Goal: Task Accomplishment & Management: Use online tool/utility

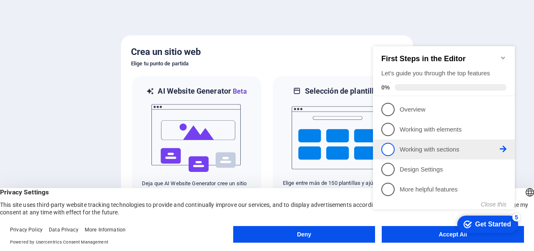
click at [423, 154] on link "3 Working with sections - incomplete" at bounding box center [443, 149] width 125 height 13
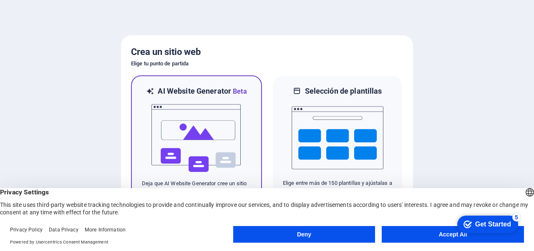
click at [227, 126] on img at bounding box center [196, 138] width 92 height 83
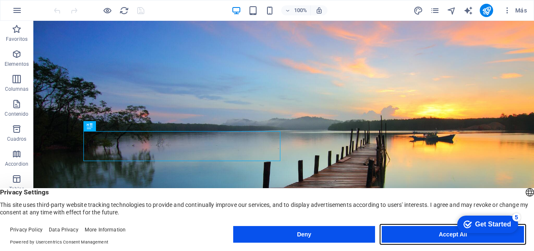
click at [435, 235] on button "Accept All" at bounding box center [452, 234] width 142 height 17
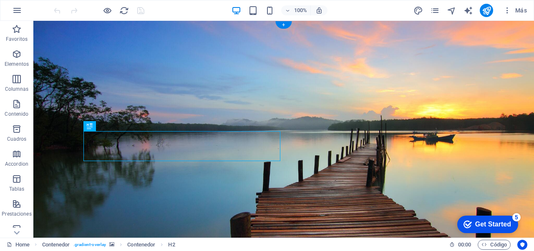
click at [458, 148] on figure at bounding box center [283, 154] width 500 height 267
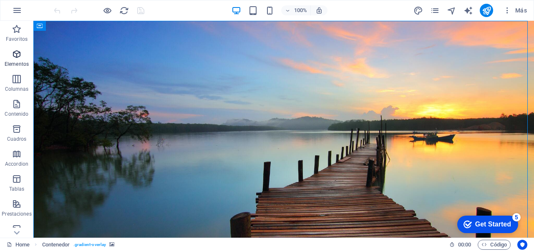
click at [16, 55] on icon "button" at bounding box center [17, 54] width 10 height 10
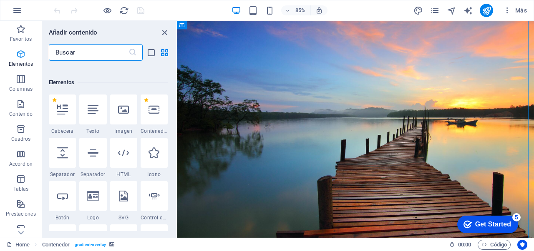
scroll to position [157, 0]
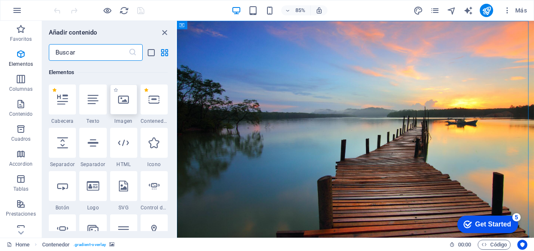
click at [134, 100] on div at bounding box center [123, 100] width 27 height 30
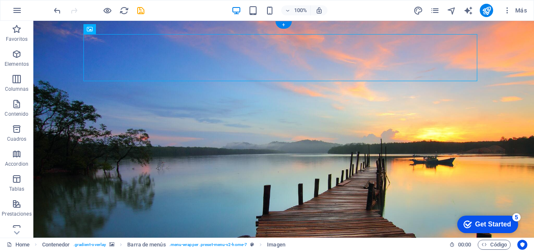
click at [502, 175] on figure at bounding box center [283, 178] width 500 height 314
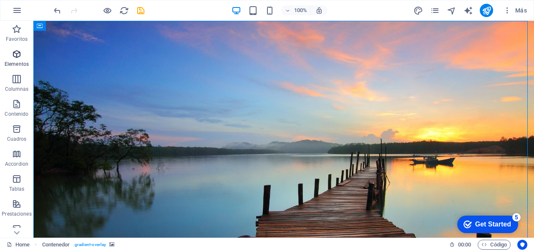
click at [14, 58] on icon "button" at bounding box center [17, 54] width 10 height 10
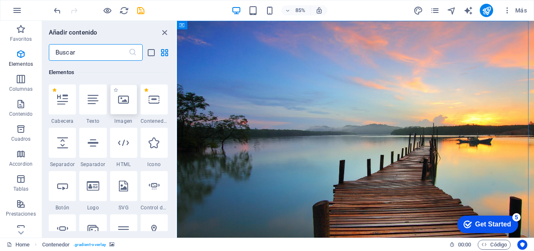
click at [128, 99] on icon at bounding box center [123, 99] width 11 height 11
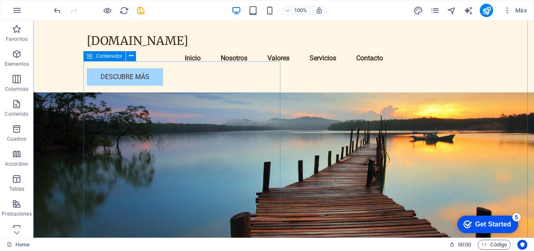
scroll to position [208, 0]
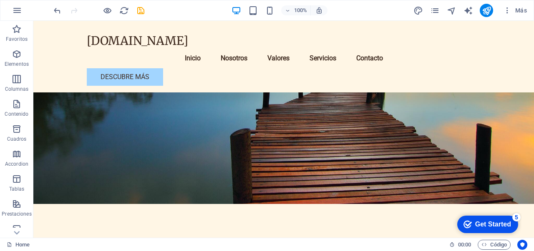
scroll to position [0, 0]
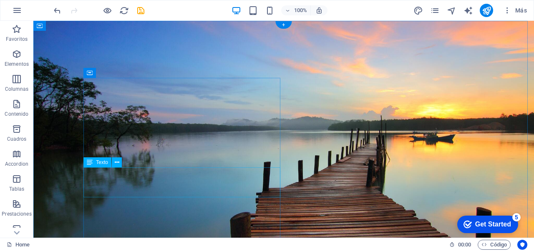
click at [100, 160] on span "Texto" at bounding box center [102, 162] width 12 height 5
click at [100, 165] on span "Texto" at bounding box center [102, 162] width 12 height 5
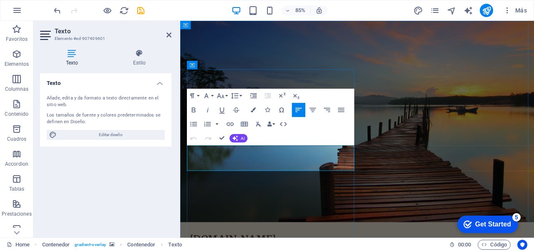
drag, startPoint x: 237, startPoint y: 172, endPoint x: 283, endPoint y: 188, distance: 48.3
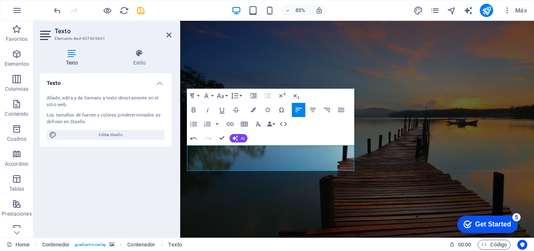
click at [390, 226] on figure at bounding box center [388, 154] width 416 height 267
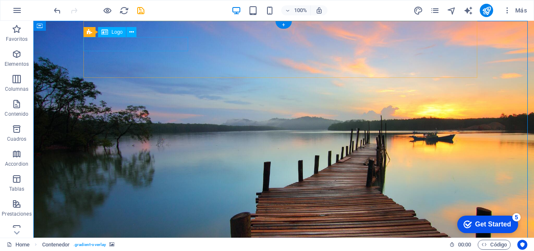
click at [133, 31] on icon at bounding box center [131, 32] width 5 height 9
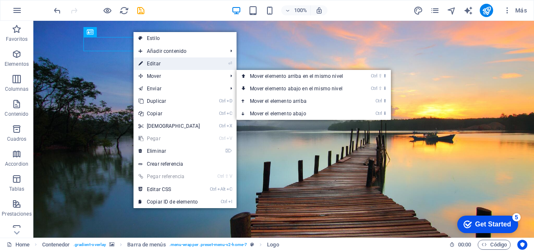
click at [154, 64] on link "⏎ Editar" at bounding box center [169, 64] width 72 height 13
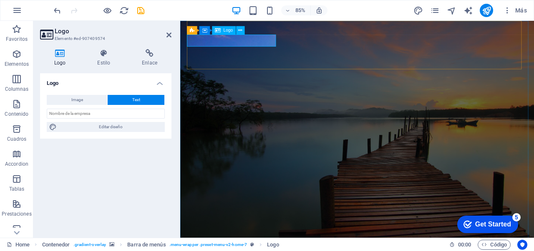
click at [243, 32] on button at bounding box center [240, 30] width 8 height 8
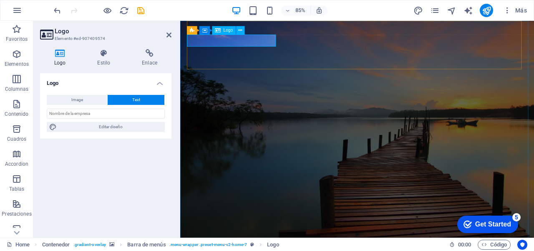
click at [135, 99] on span "Text" at bounding box center [136, 100] width 8 height 10
click at [88, 103] on button "Image" at bounding box center [77, 100] width 60 height 10
select select "DISABLED_OPTION_VALUE"
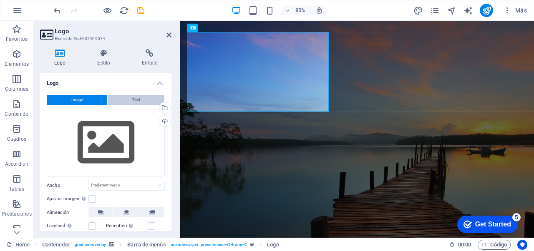
click at [139, 102] on button "Text" at bounding box center [136, 100] width 57 height 10
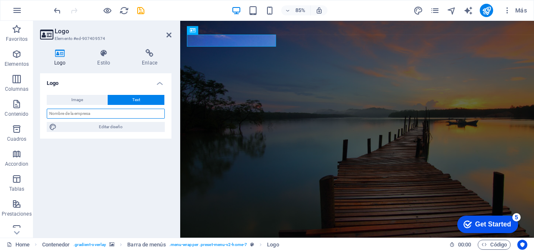
click at [110, 111] on input "text" at bounding box center [106, 114] width 118 height 10
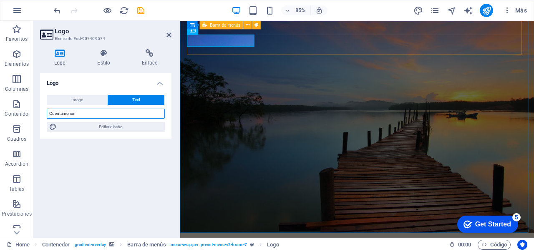
type input "Cuentamenan"
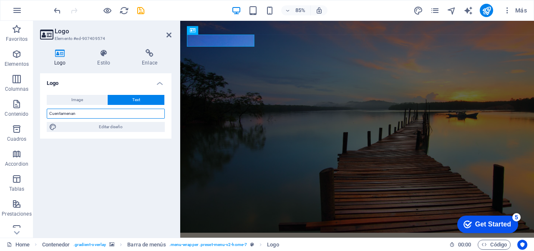
click at [88, 115] on input "Cuentamenan" at bounding box center [106, 114] width 118 height 10
type input "Cuentame"
click at [137, 190] on div "Logo Image Text Arrastra archivos aquí, haz clic para escoger archivos o selecc…" at bounding box center [105, 152] width 131 height 158
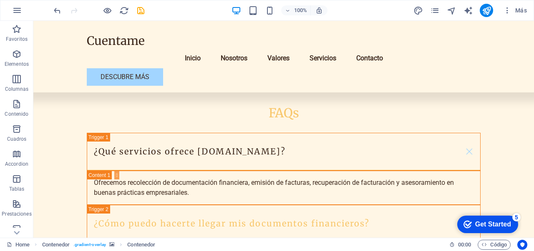
scroll to position [2212, 0]
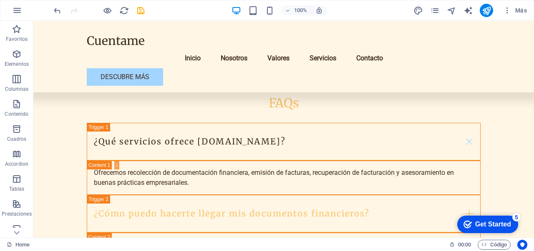
click at [477, 222] on div "Get Started" at bounding box center [493, 225] width 36 height 8
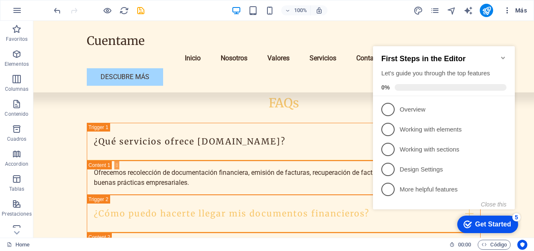
click at [518, 10] on span "Más" at bounding box center [515, 10] width 24 height 8
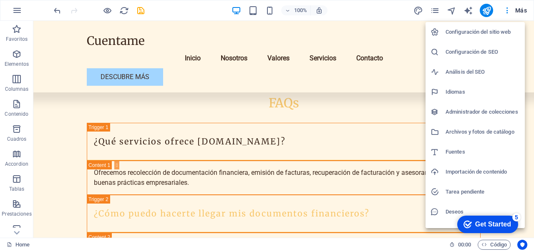
click at [224, 69] on div at bounding box center [267, 125] width 534 height 251
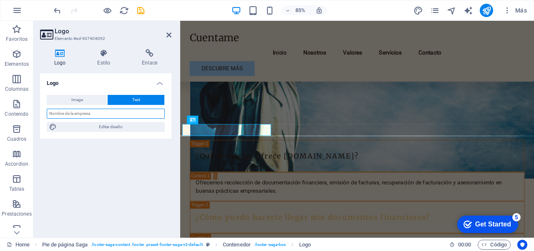
click at [97, 115] on input "text" at bounding box center [106, 114] width 118 height 10
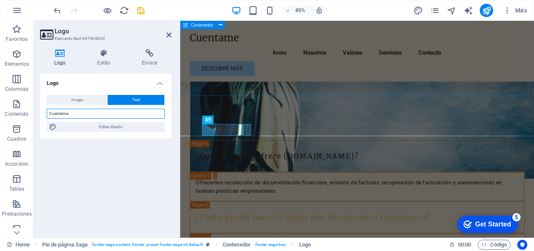
type input "Cuentame"
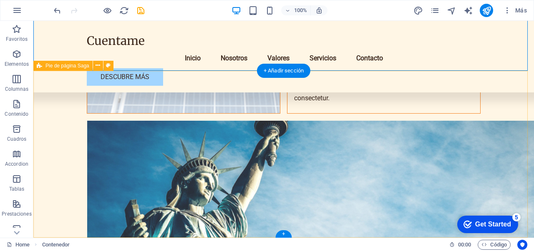
scroll to position [2212, 0]
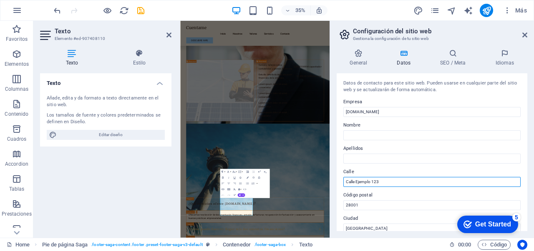
click at [402, 180] on input "Calle Ejemplo 123" at bounding box center [431, 182] width 177 height 10
drag, startPoint x: 402, startPoint y: 180, endPoint x: 176, endPoint y: 190, distance: 226.2
click at [176, 190] on div "Home Favoritos Elementos Columnas Contenido Cuadros Accordion Tablas Prestacion…" at bounding box center [267, 129] width 534 height 217
type input "A"
type input "[GEOGRAPHIC_DATA]"
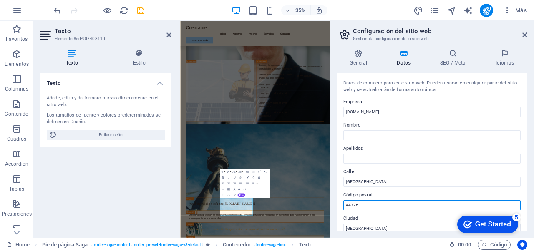
type input "44726"
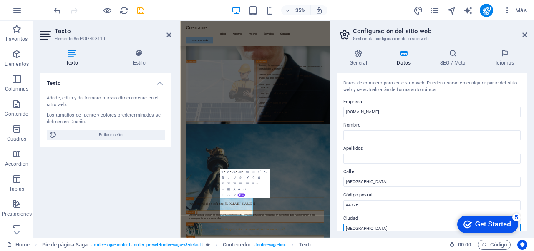
scroll to position [2, 0]
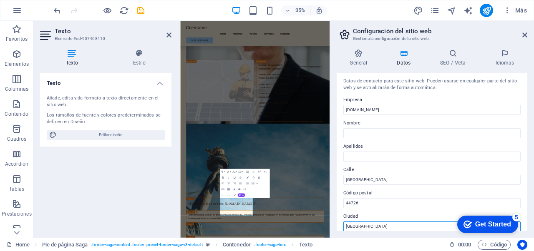
type input "[GEOGRAPHIC_DATA]"
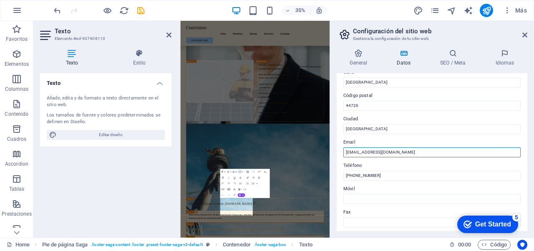
click at [353, 155] on input "[EMAIL_ADDRESS][DOMAIN_NAME]" at bounding box center [431, 153] width 177 height 10
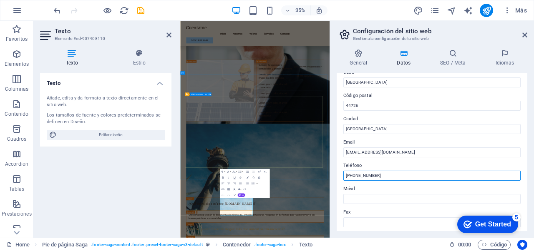
drag, startPoint x: 573, startPoint y: 195, endPoint x: 357, endPoint y: 422, distance: 313.1
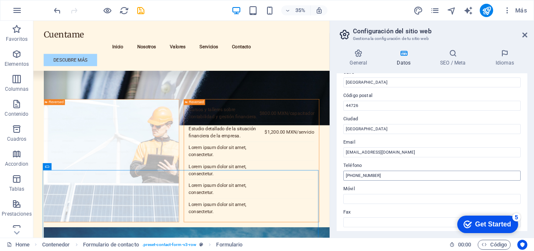
scroll to position [2118, 0]
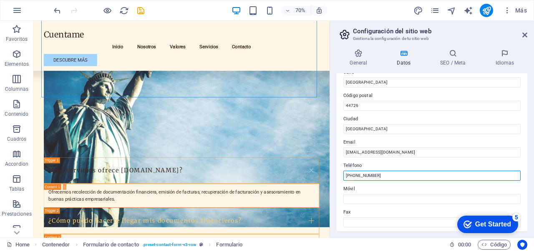
click at [398, 178] on input "[PHONE_NUMBER]" at bounding box center [431, 176] width 177 height 10
drag, startPoint x: 398, startPoint y: 178, endPoint x: 418, endPoint y: 170, distance: 20.7
click at [418, 170] on div "Teléfono [PHONE_NUMBER]" at bounding box center [431, 171] width 177 height 20
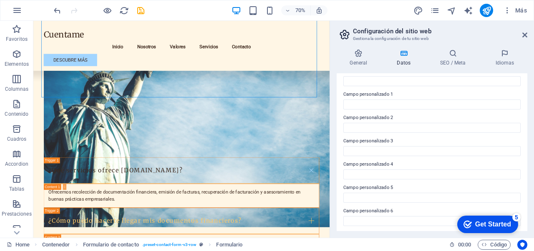
scroll to position [242, 0]
type input "3335791611"
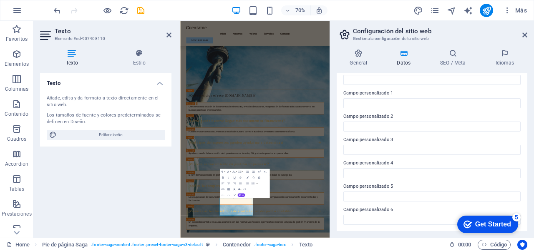
scroll to position [1808, 0]
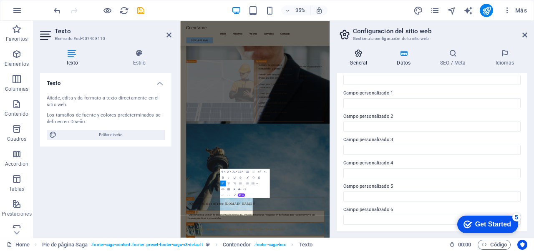
click at [367, 57] on icon at bounding box center [358, 53] width 44 height 8
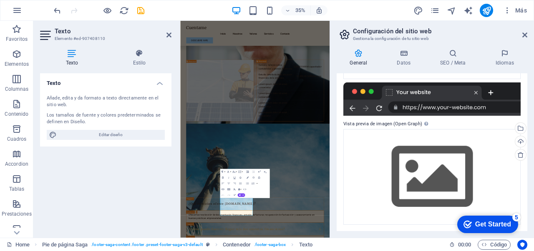
scroll to position [0, 0]
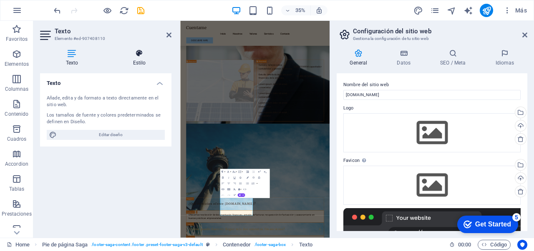
click at [140, 53] on icon at bounding box center [139, 53] width 64 height 8
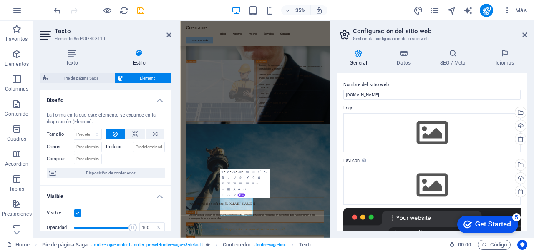
click at [527, 33] on aside "Configuración del sitio web Gestiona la configuración de tu sitio web General D…" at bounding box center [431, 129] width 204 height 217
click at [525, 34] on icon at bounding box center [524, 35] width 5 height 7
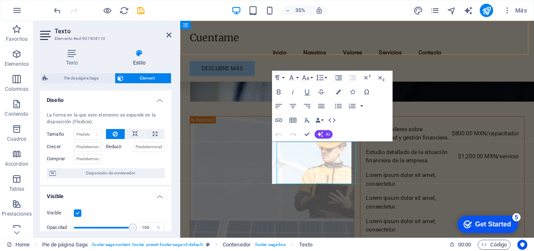
scroll to position [2173, 0]
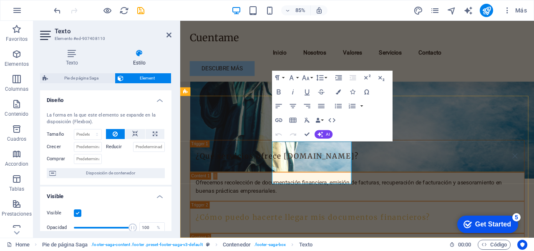
drag, startPoint x: 316, startPoint y: 199, endPoint x: 286, endPoint y: 202, distance: 31.0
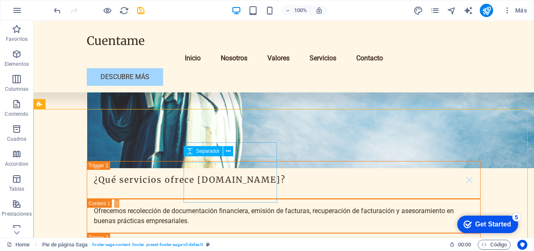
click at [238, 151] on div "Separador" at bounding box center [210, 151] width 55 height 10
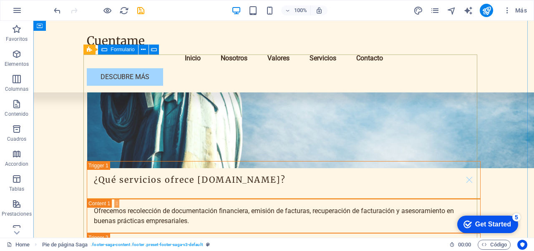
scroll to position [1965, 0]
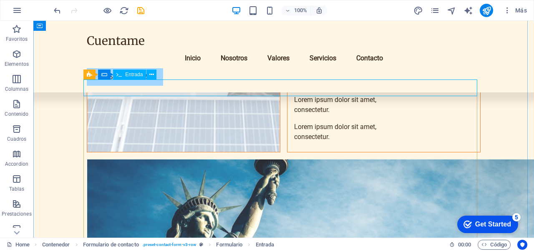
click at [128, 75] on span "Entrada" at bounding box center [134, 74] width 18 height 5
click at [156, 76] on button at bounding box center [151, 75] width 10 height 10
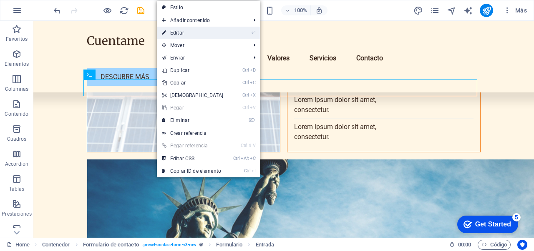
click at [179, 32] on link "⏎ Editar" at bounding box center [193, 33] width 72 height 13
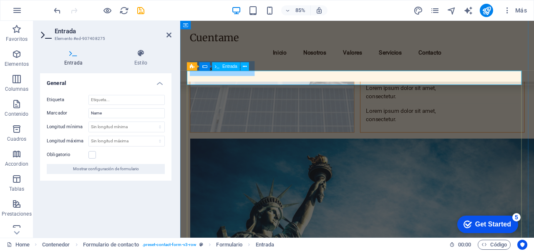
type input "Nombre"
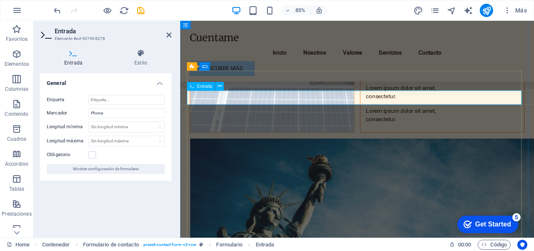
type input "Telefono"
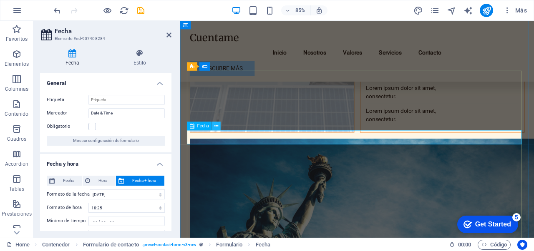
click at [215, 126] on icon at bounding box center [216, 127] width 4 height 8
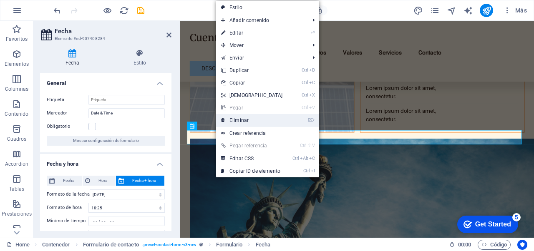
click at [233, 121] on link "⌦ Eliminar" at bounding box center [252, 120] width 72 height 13
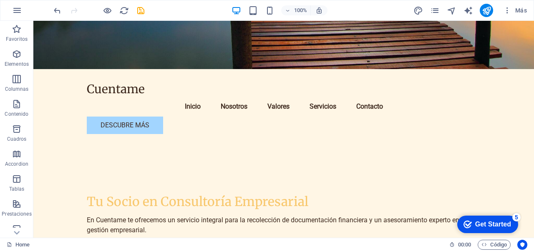
scroll to position [0, 0]
